Goal: Task Accomplishment & Management: Complete application form

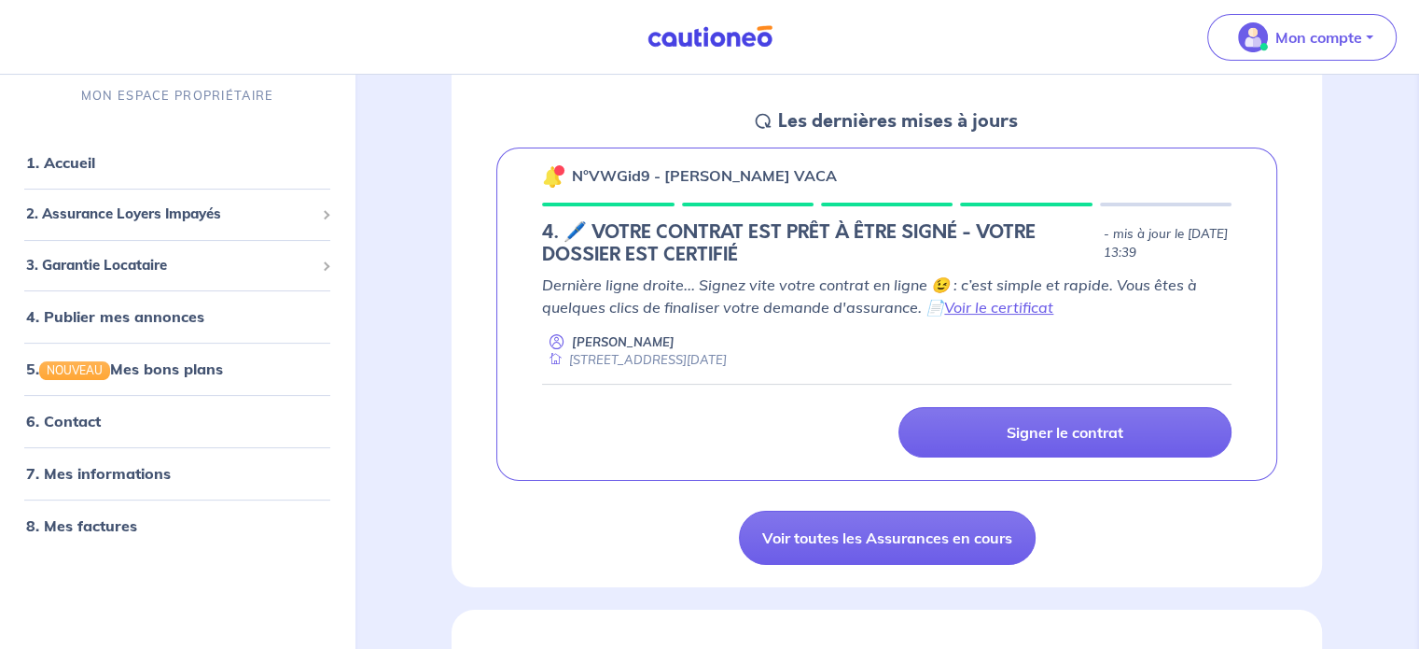
scroll to position [272, 0]
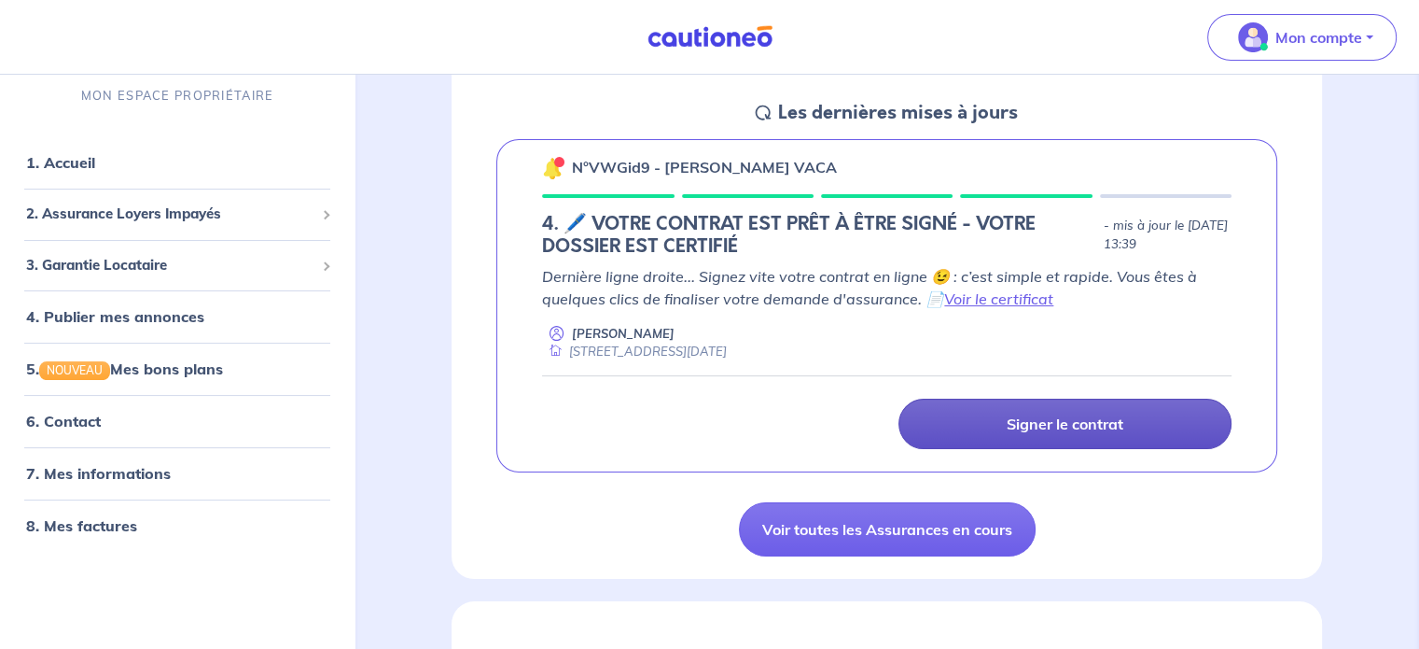
click at [1075, 421] on p "Signer le contrat" at bounding box center [1065, 423] width 117 height 19
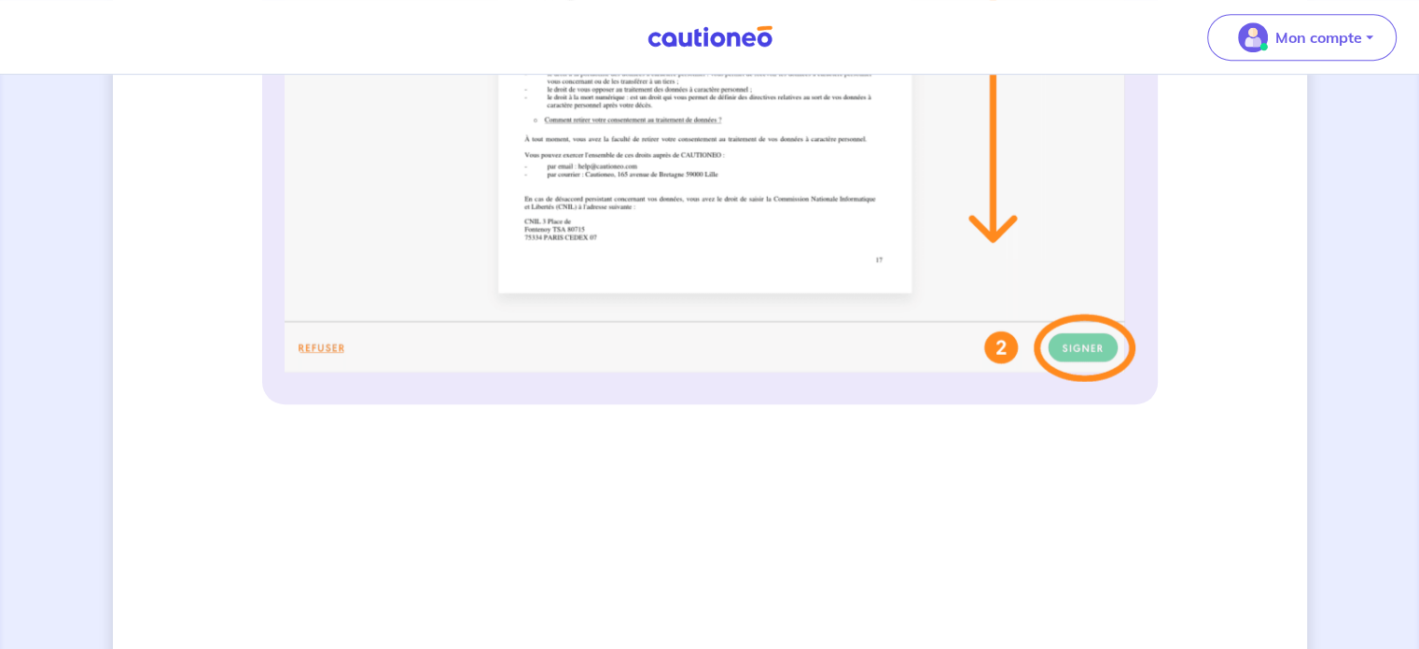
scroll to position [924, 0]
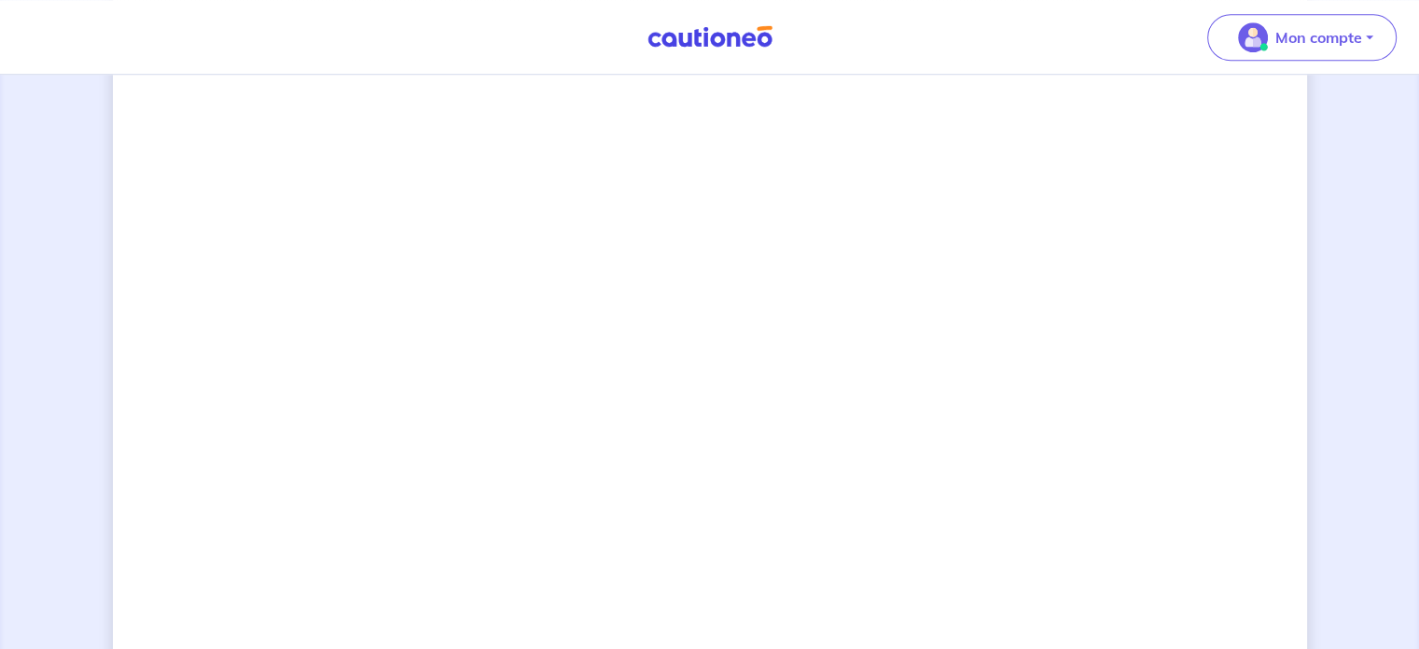
scroll to position [1687, 0]
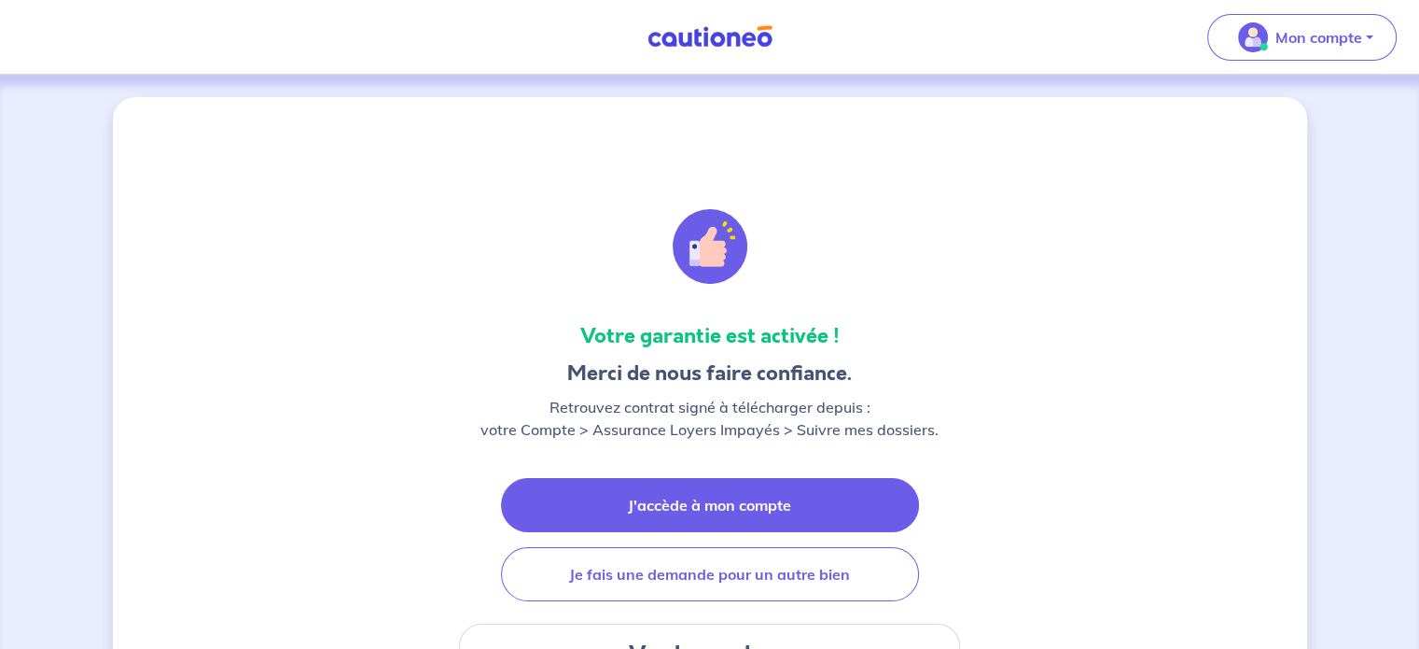
click at [757, 507] on link "J'accède à mon compte" at bounding box center [710, 505] width 418 height 54
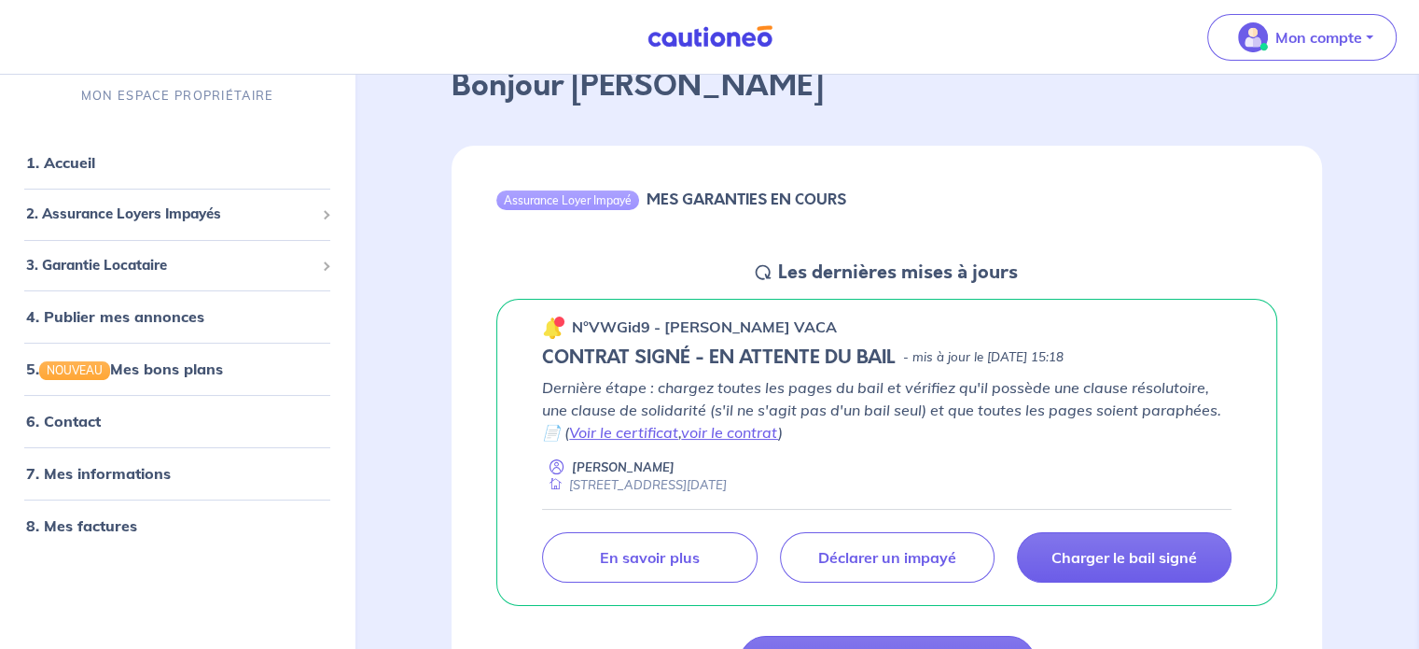
scroll to position [118, 0]
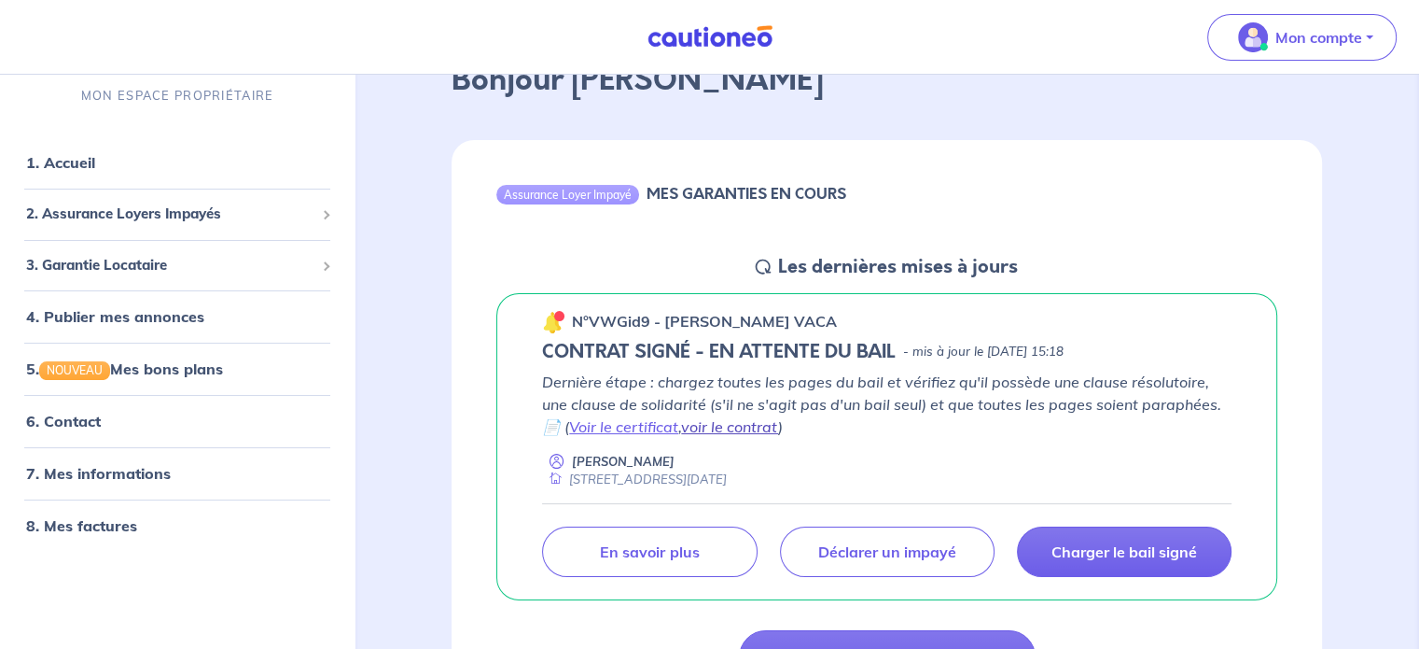
click at [758, 426] on link "voir le contrat" at bounding box center [729, 426] width 97 height 19
